Goal: Ask a question: Seek information or help from site administrators or community

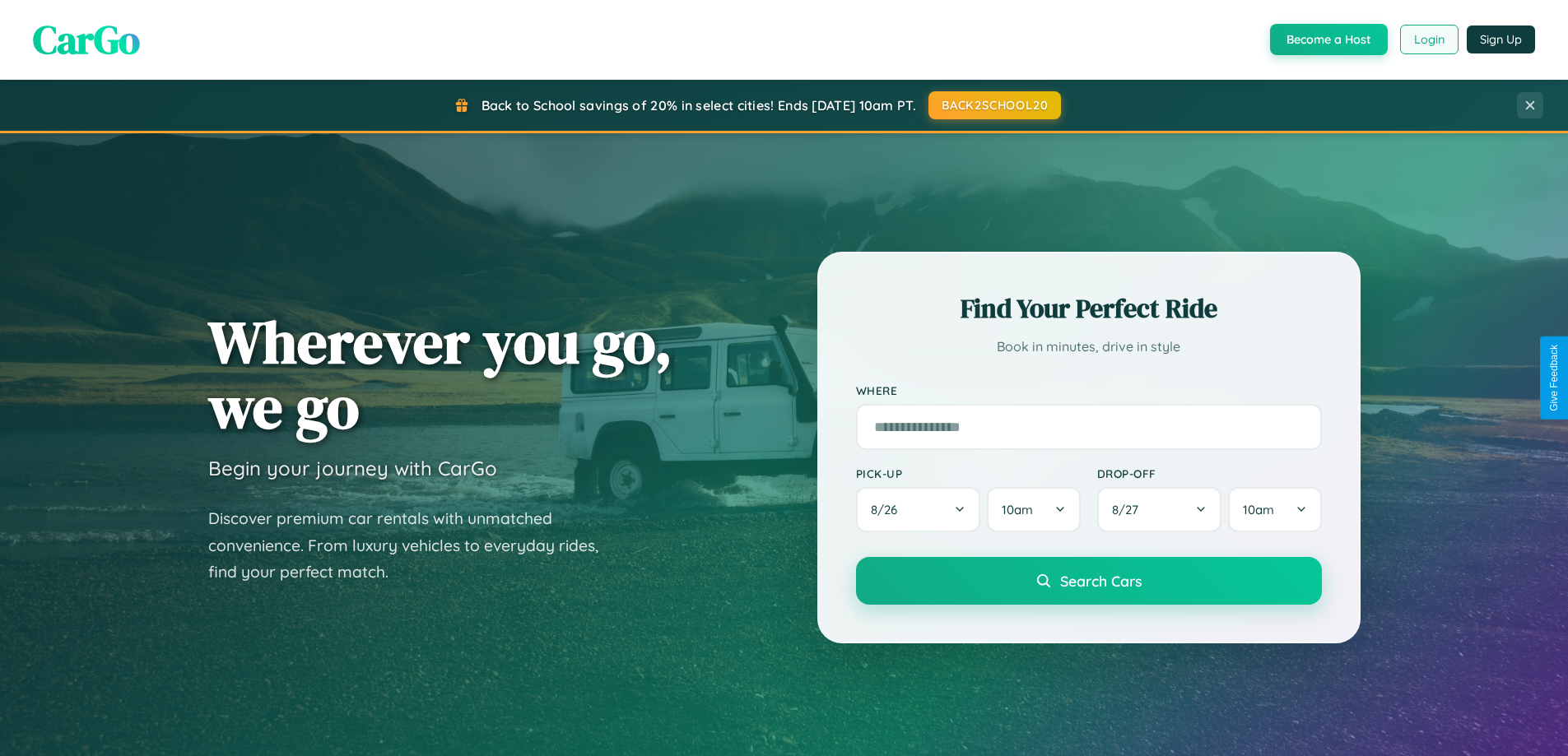
click at [1428, 40] on button "Login" at bounding box center [1429, 40] width 58 height 30
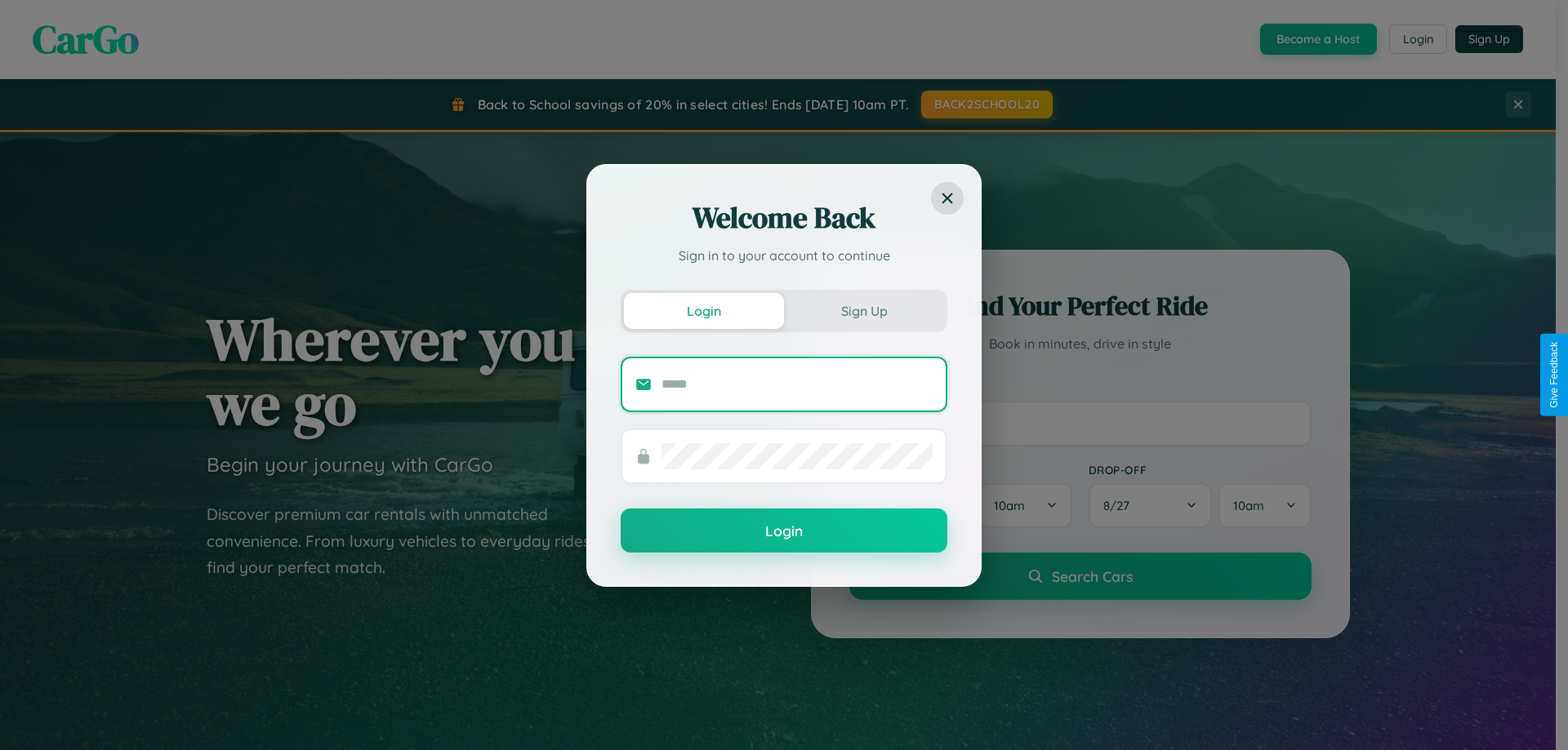
click at [797, 384] on input "text" at bounding box center [796, 384] width 271 height 26
type input "**********"
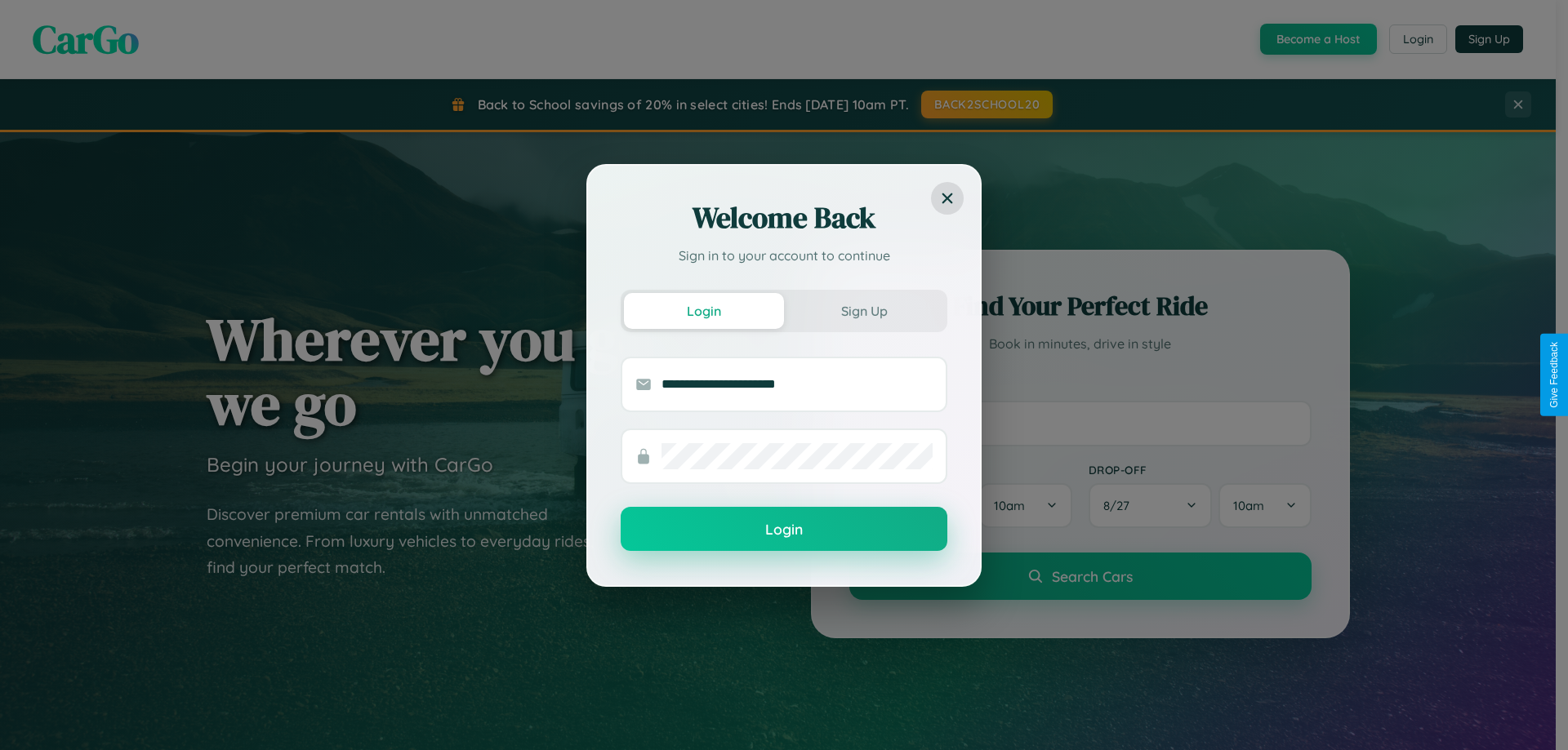
click at [784, 529] on button "Login" at bounding box center [784, 529] width 327 height 44
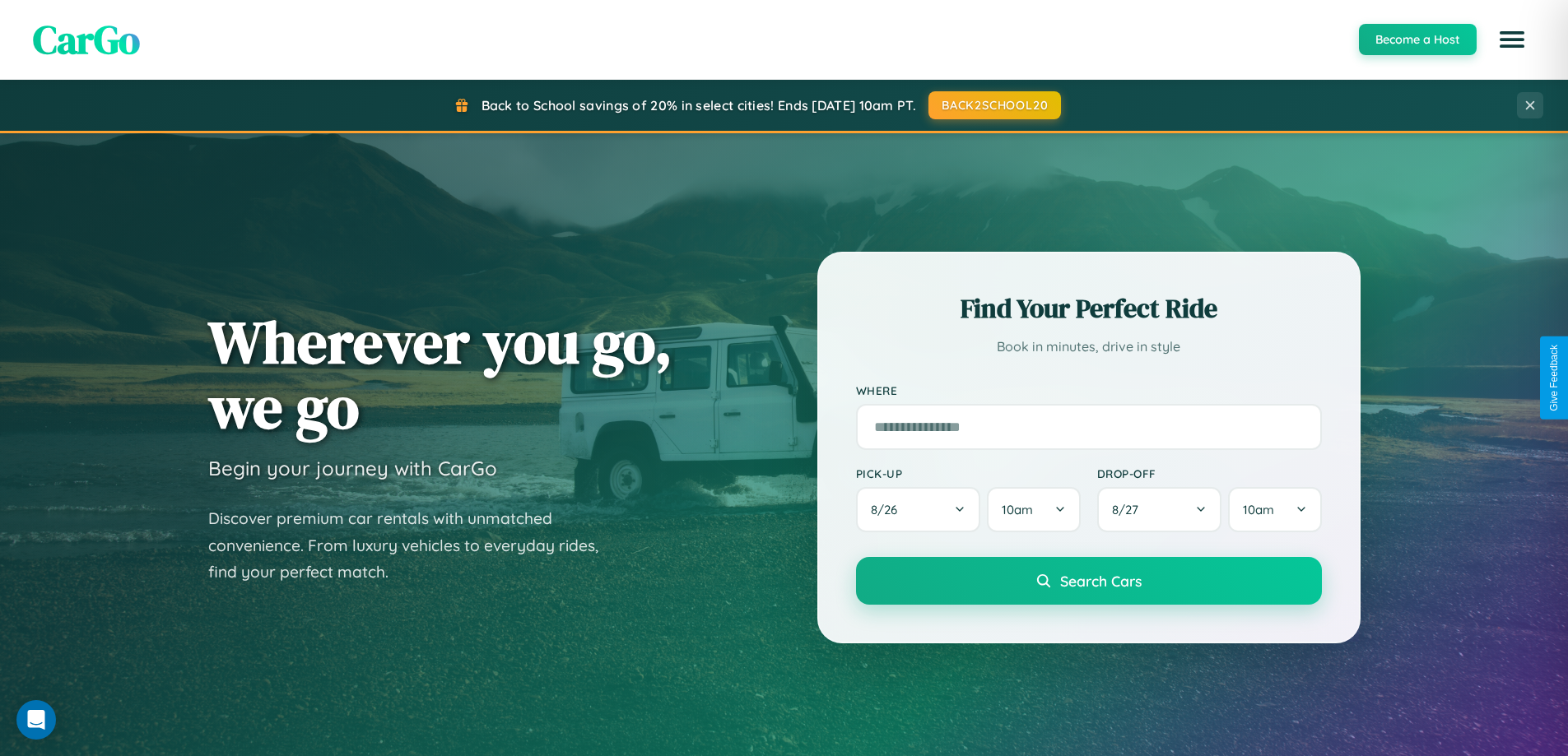
scroll to position [3166, 0]
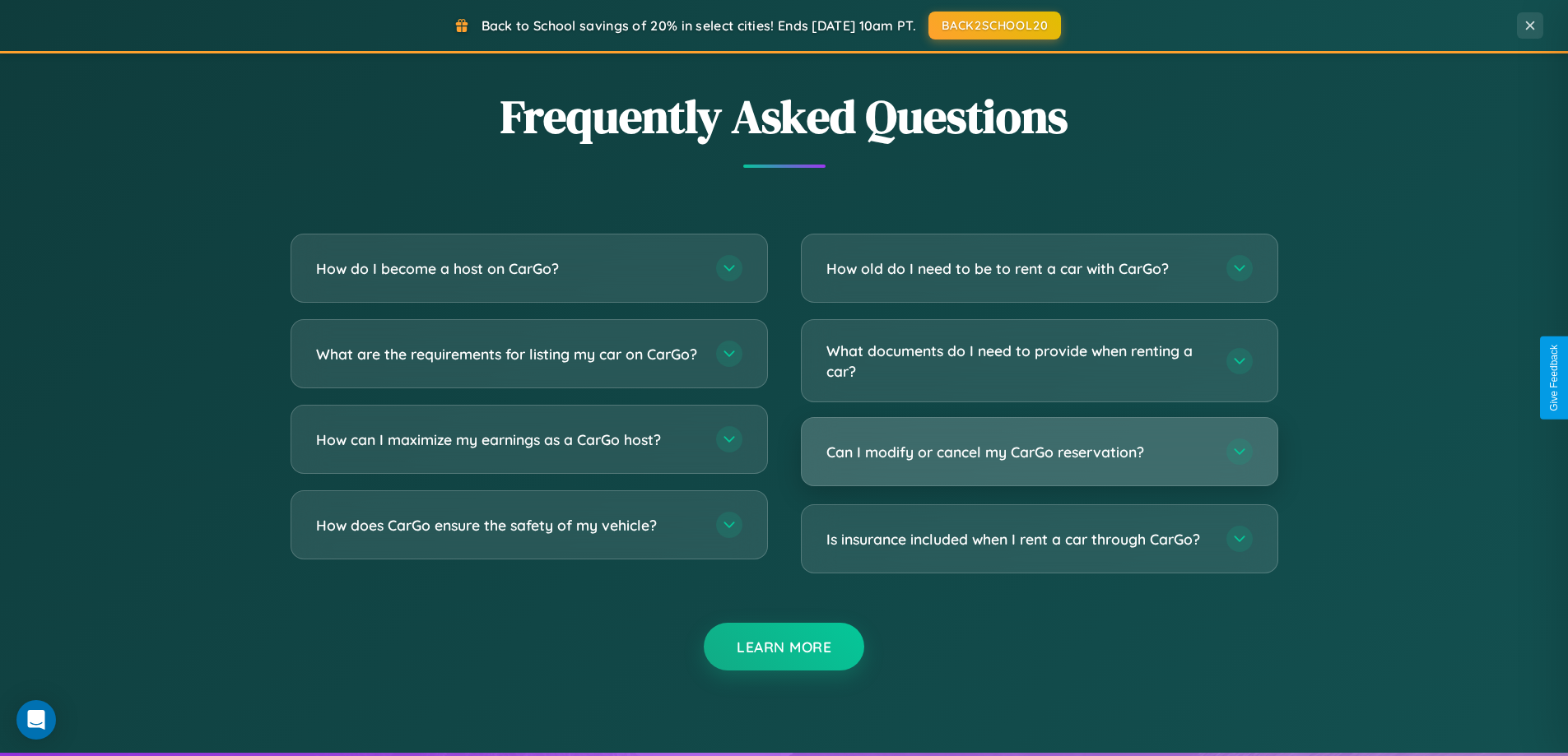
click at [1038, 453] on h3 "Can I modify or cancel my CarGo reservation?" at bounding box center [1018, 451] width 383 height 21
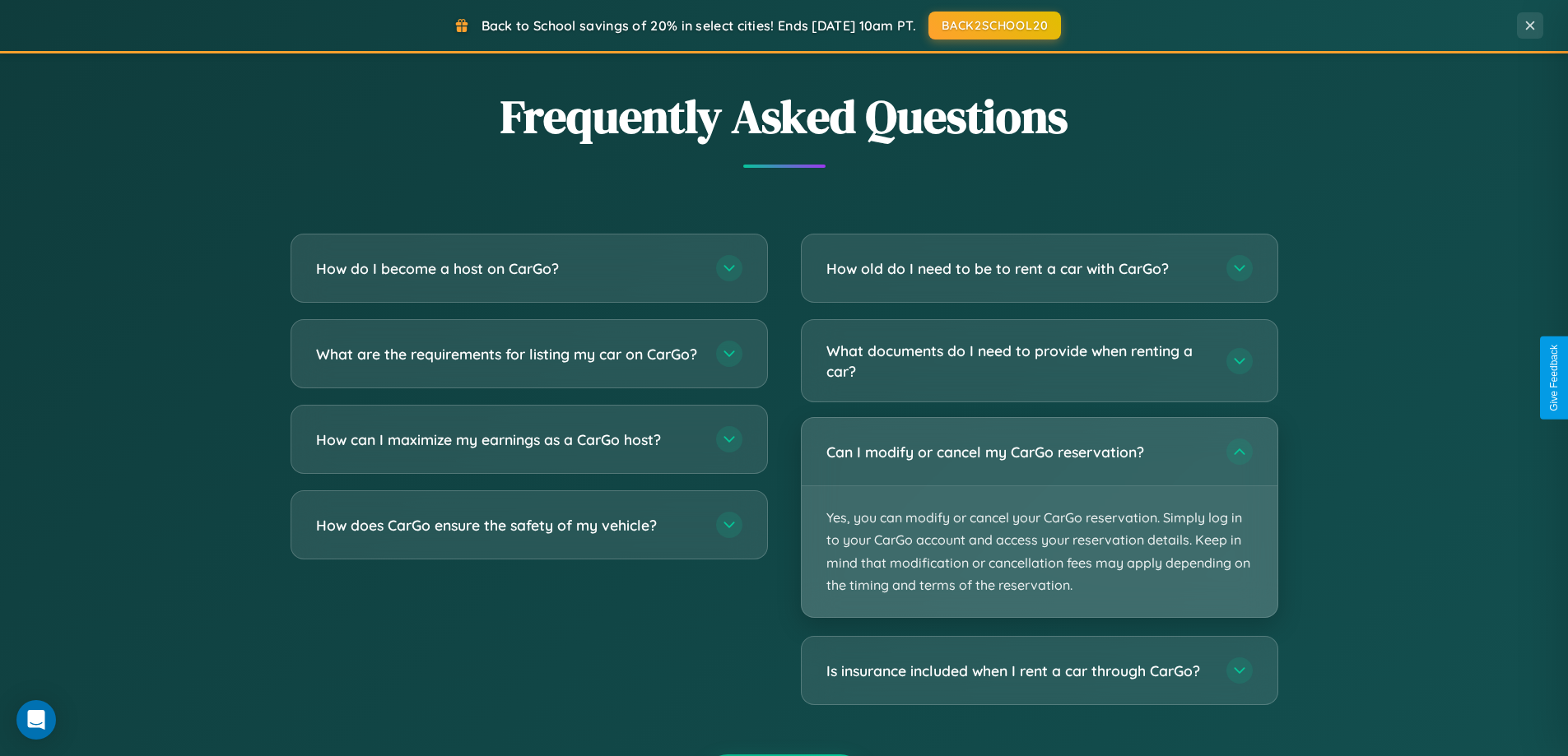
click at [1038, 518] on p "Yes, you can modify or cancel your CarGo reservation. Simply log in to your Car…" at bounding box center [1039, 552] width 476 height 131
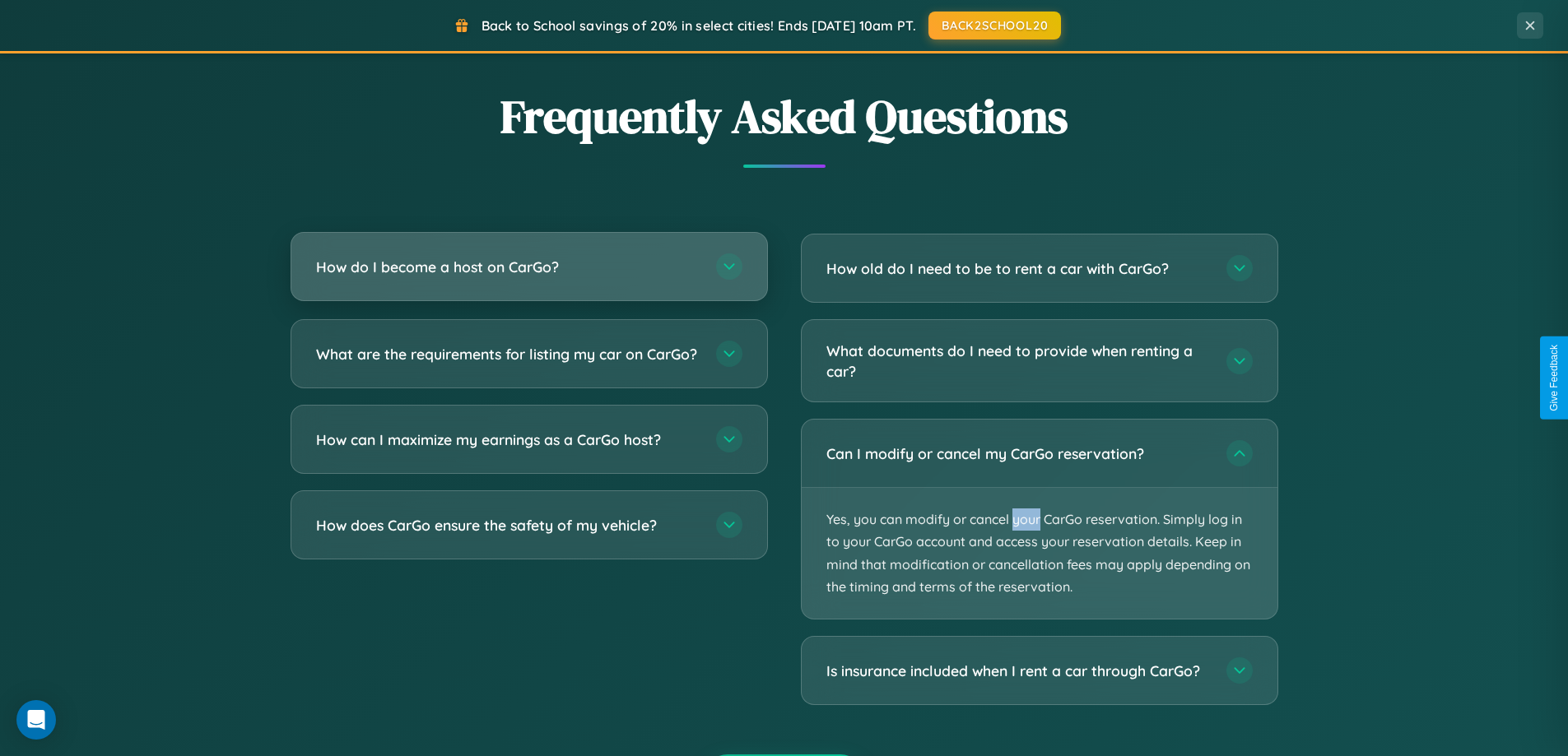
click at [529, 266] on h3 "How do I become a host on CarGo?" at bounding box center [508, 266] width 383 height 21
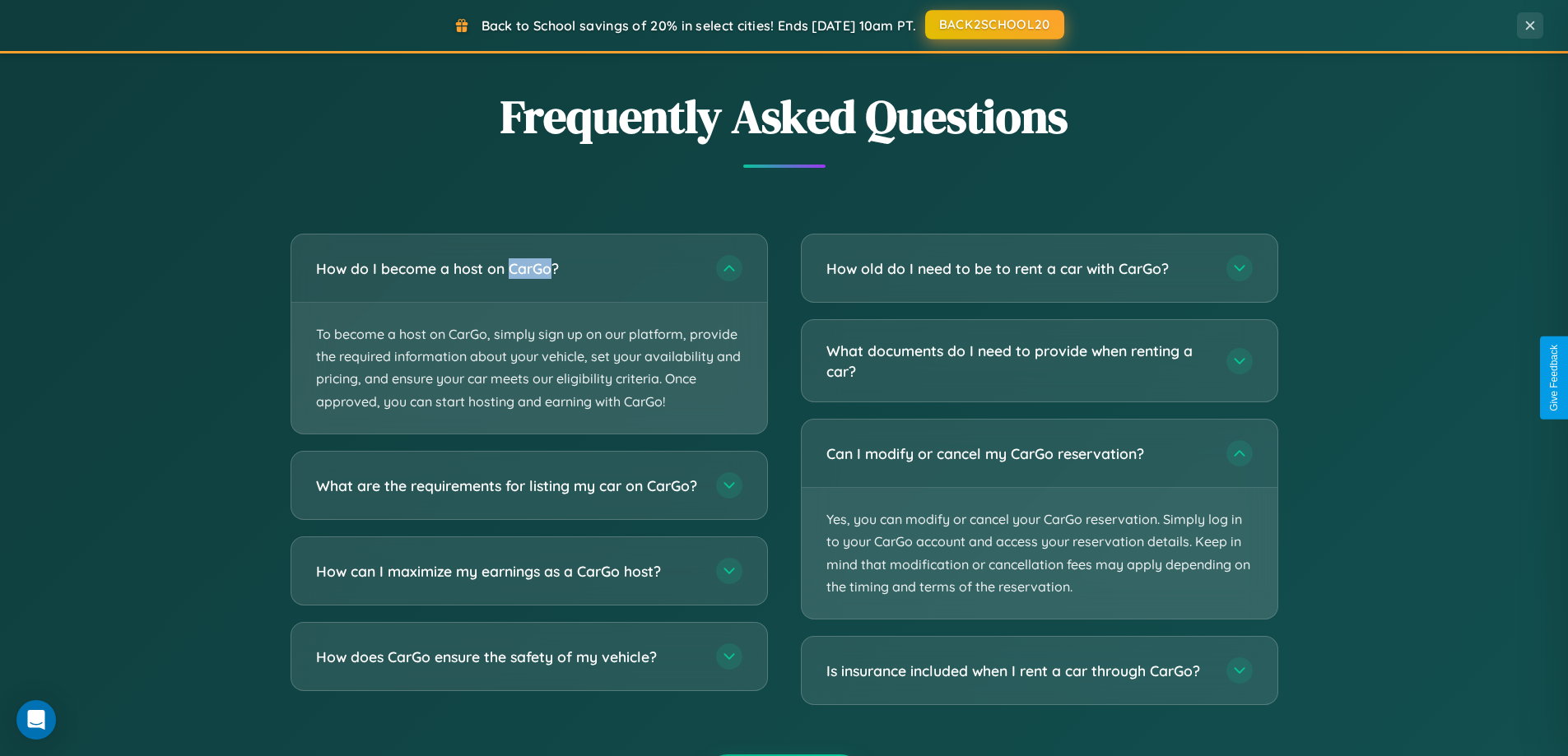
click at [994, 26] on button "BACK2SCHOOL20" at bounding box center [994, 25] width 139 height 30
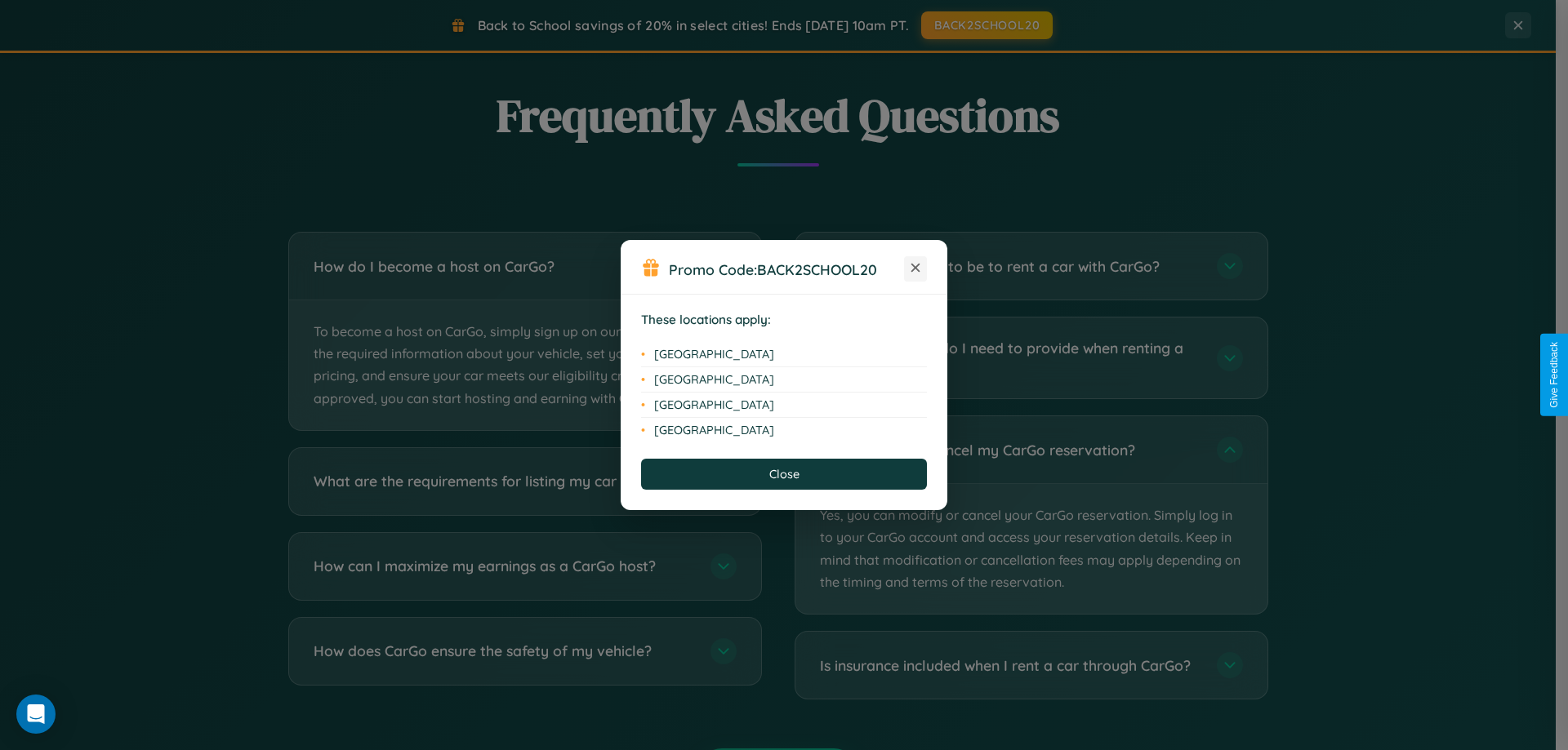
click at [915, 268] on icon at bounding box center [915, 268] width 9 height 9
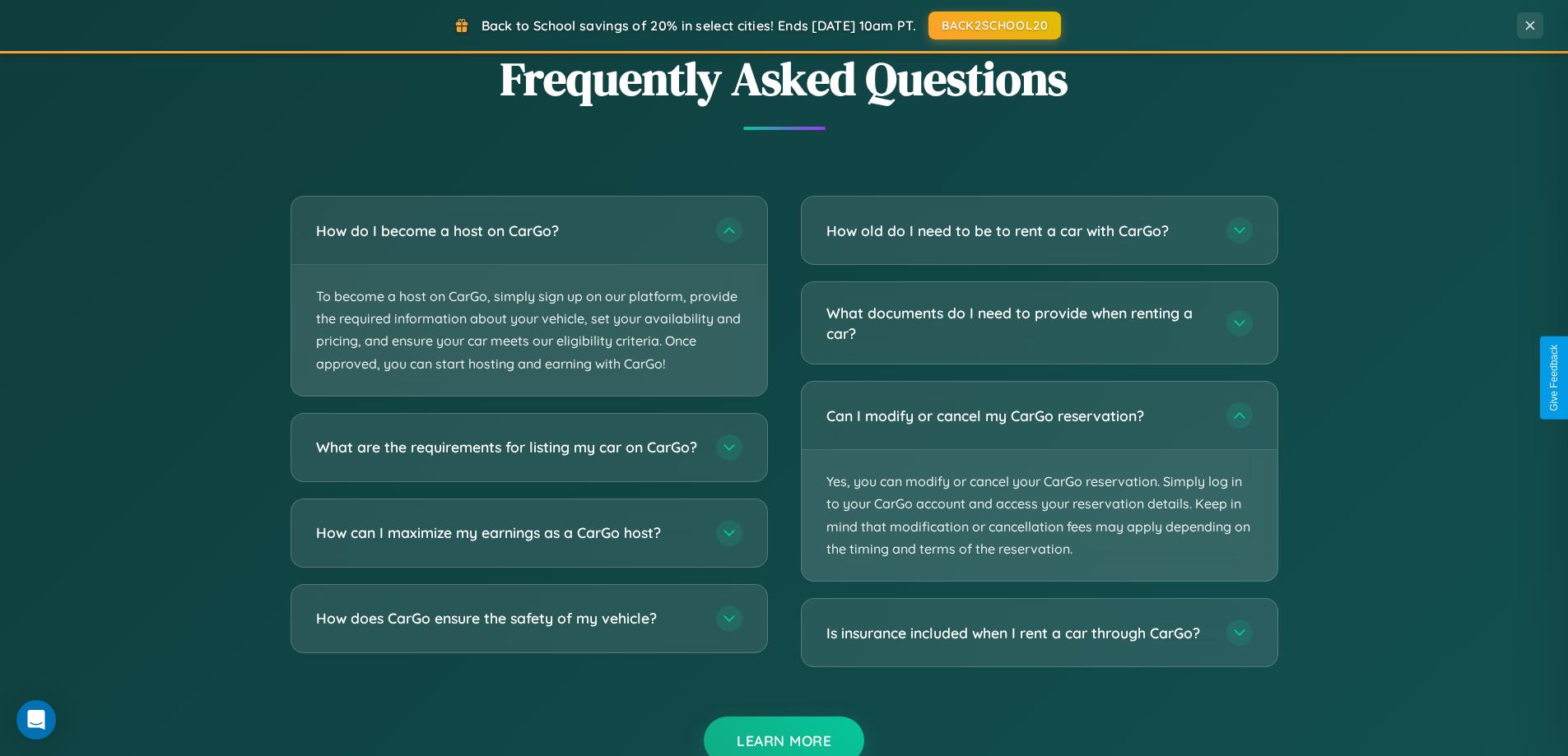
scroll to position [2819, 0]
